Goal: Transaction & Acquisition: Purchase product/service

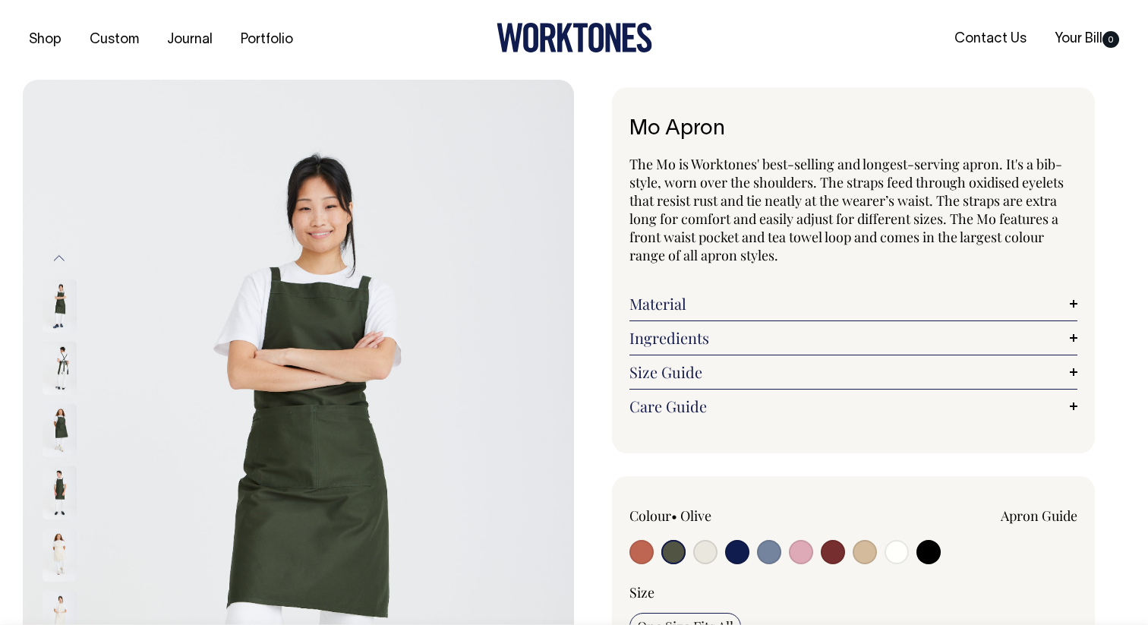
select select "Olive"
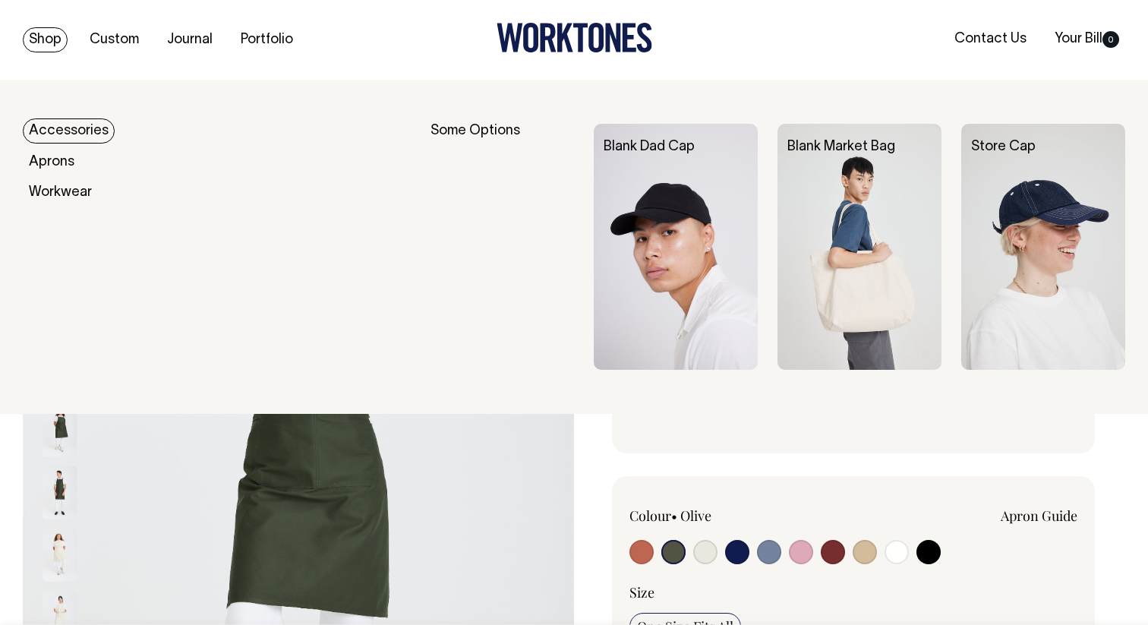
click at [76, 132] on link "Accessories" at bounding box center [69, 130] width 92 height 25
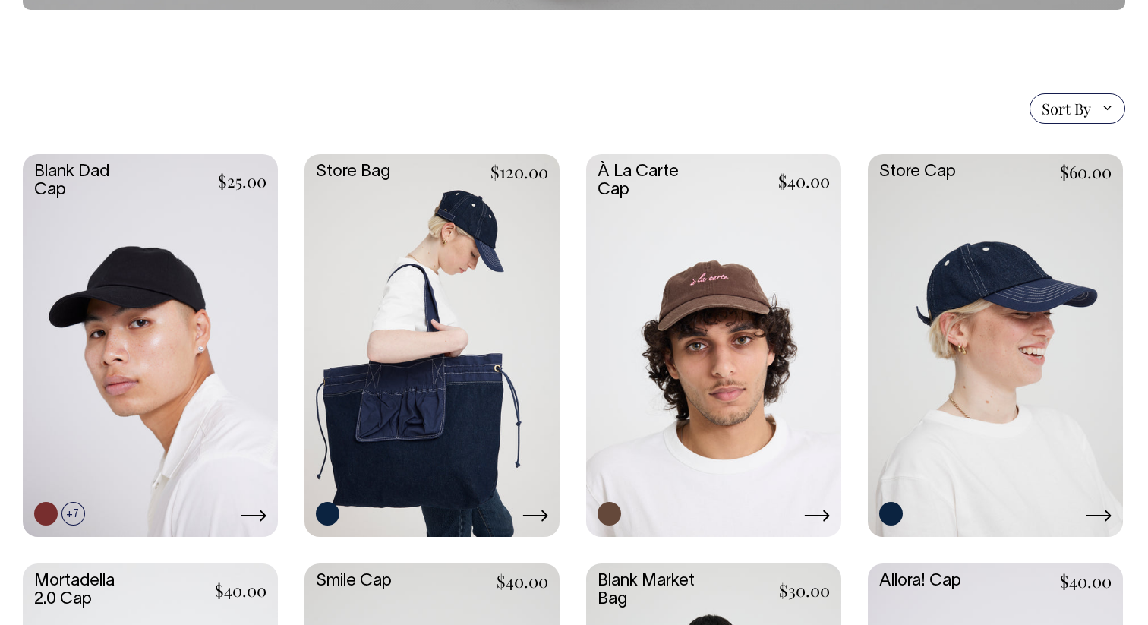
scroll to position [314, 0]
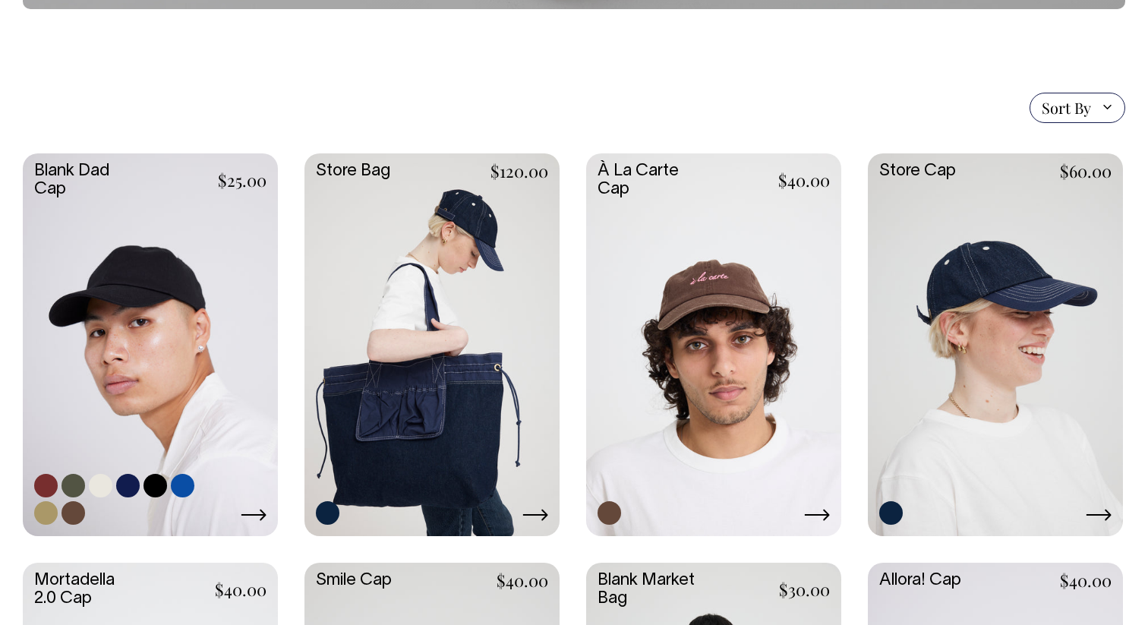
click at [193, 291] on link at bounding box center [150, 343] width 255 height 380
